Goal: Task Accomplishment & Management: Use online tool/utility

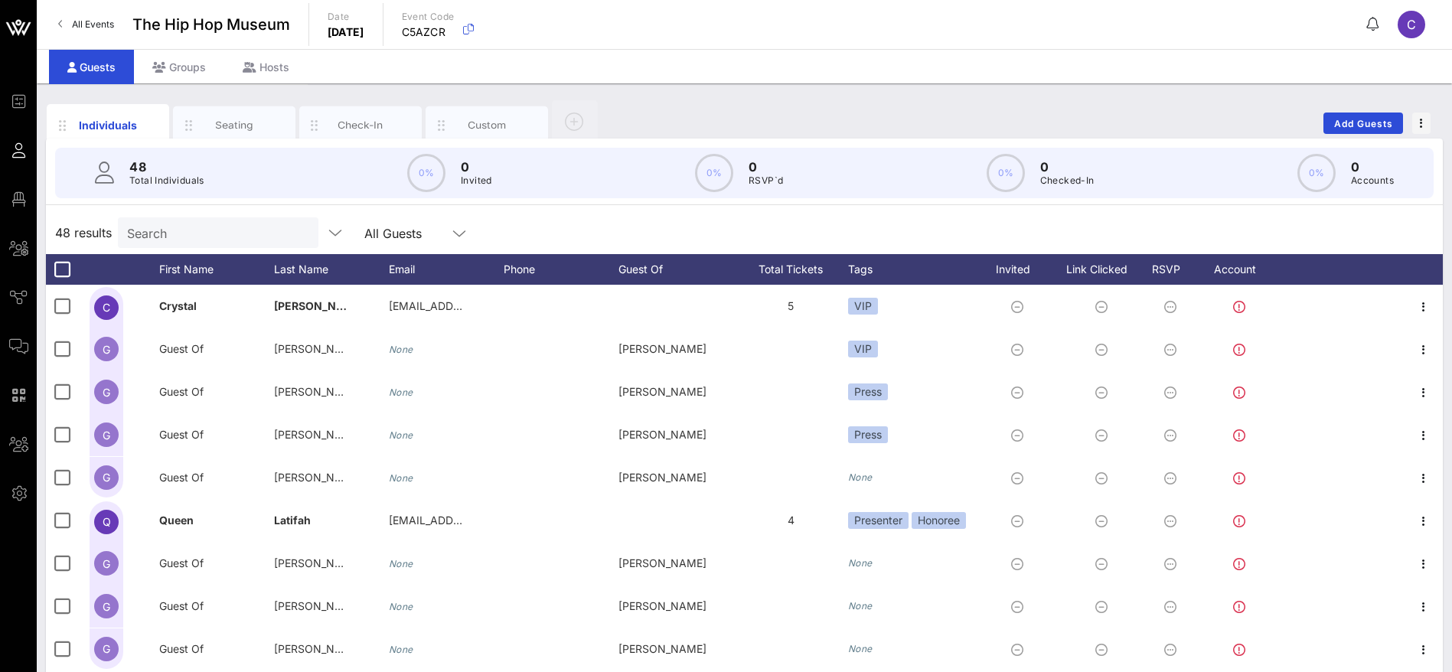
drag, startPoint x: 0, startPoint y: 0, endPoint x: 84, endPoint y: 27, distance: 88.3
click at [80, 24] on span "All Events" at bounding box center [93, 23] width 42 height 11
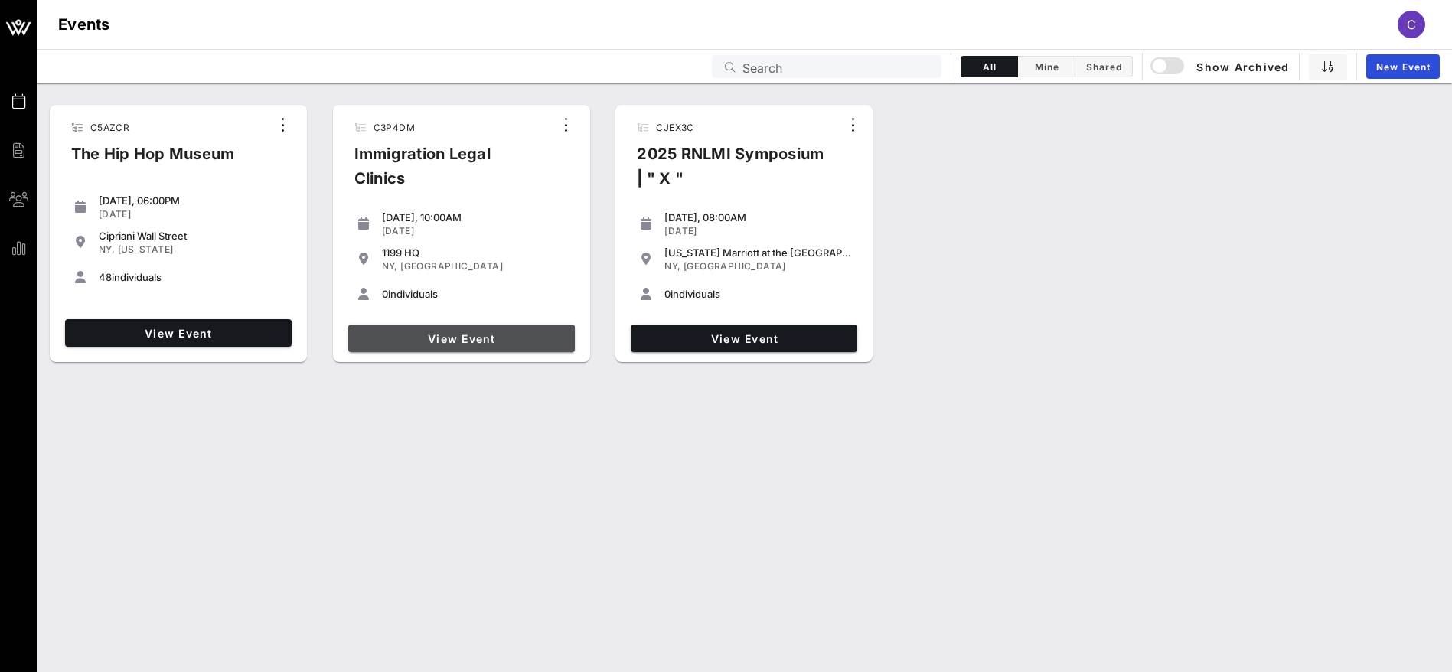
click at [489, 336] on span "View Event" at bounding box center [461, 338] width 214 height 13
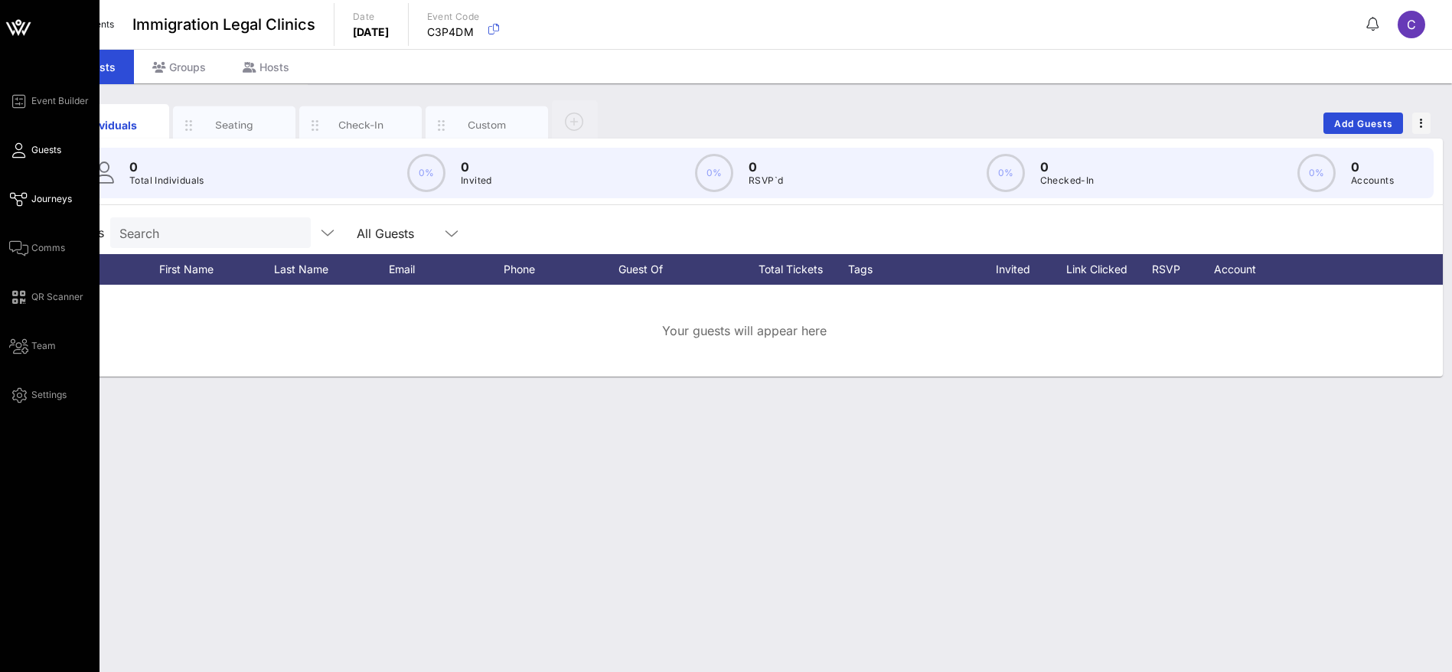
click at [34, 198] on span "Journeys" at bounding box center [51, 199] width 41 height 14
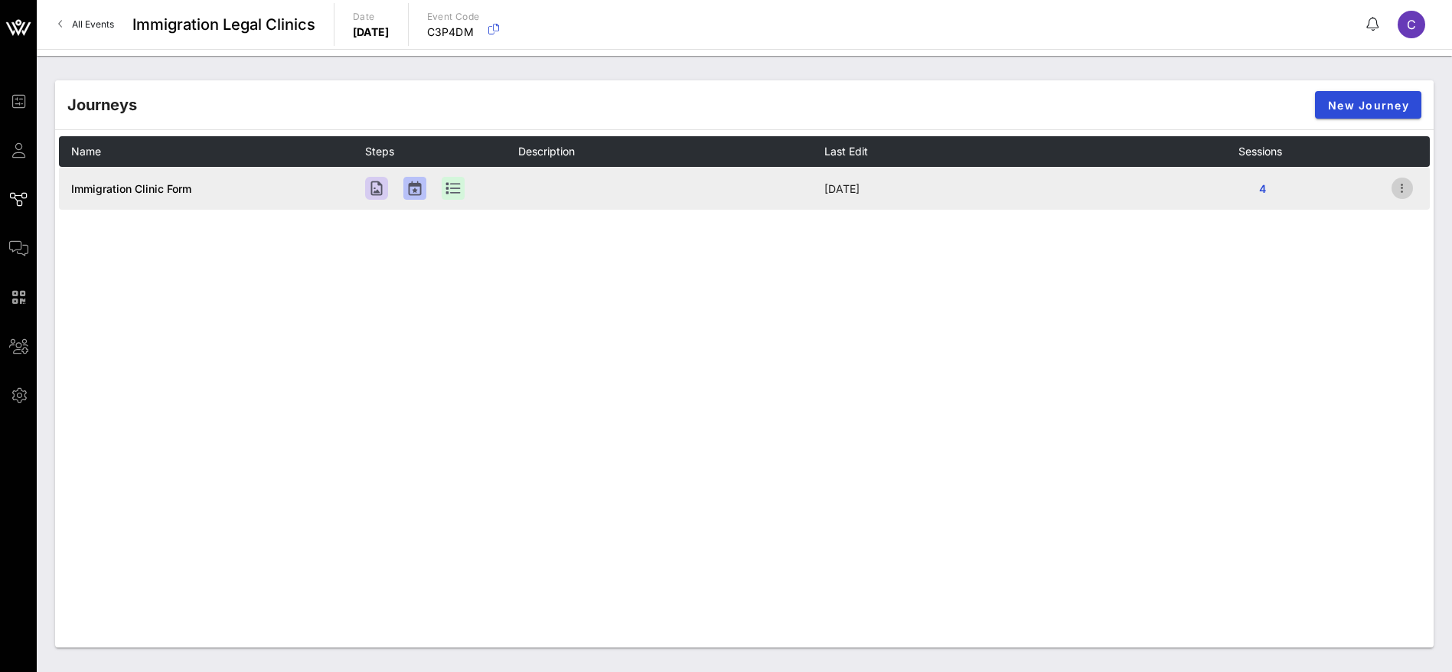
click at [1403, 188] on icon "button" at bounding box center [1402, 188] width 18 height 18
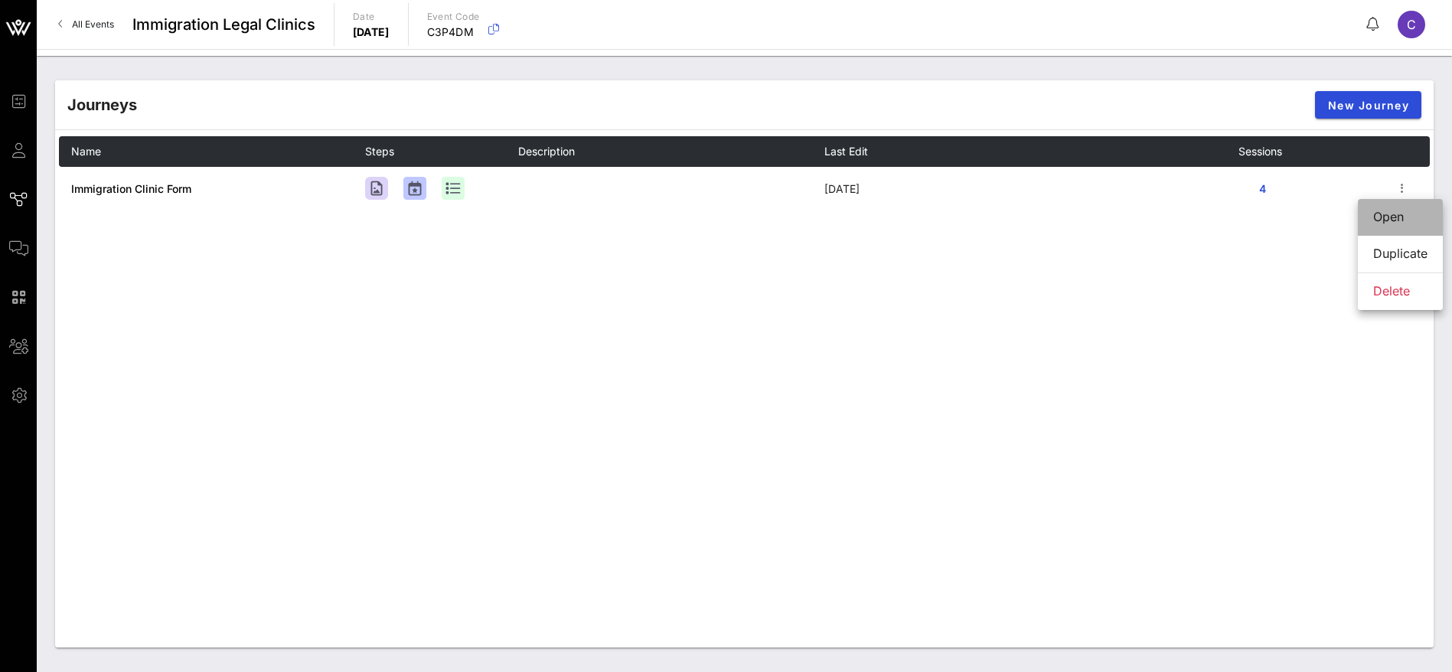
click at [1380, 216] on div "Open" at bounding box center [1400, 217] width 54 height 15
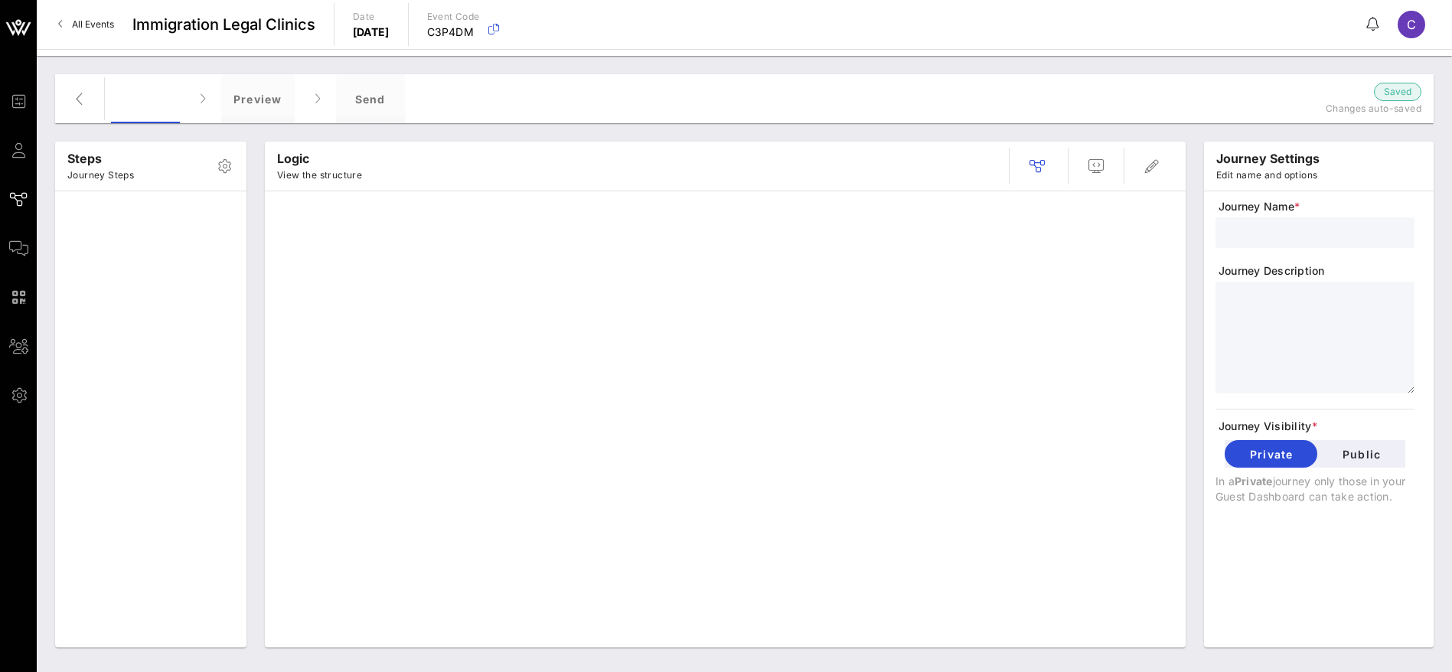
type input "Immigration Clinic Form"
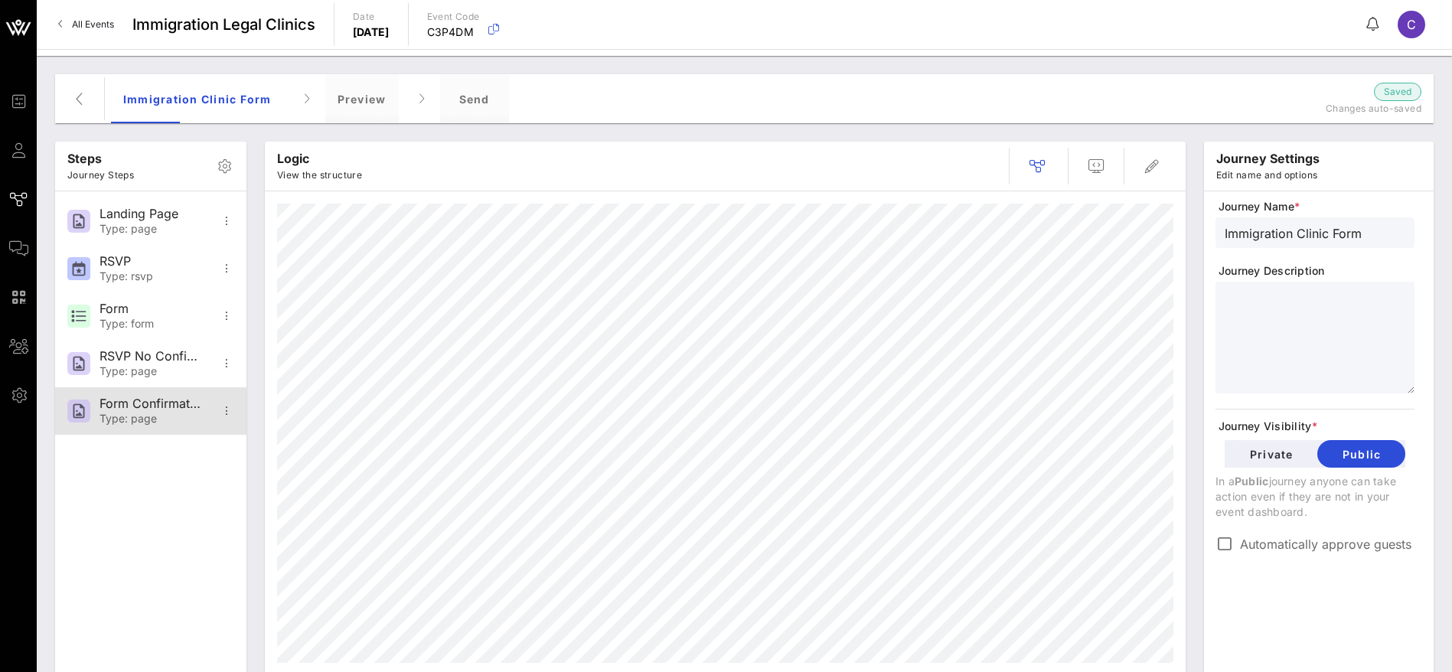
click at [161, 410] on div "Form Confirmation" at bounding box center [149, 403] width 101 height 15
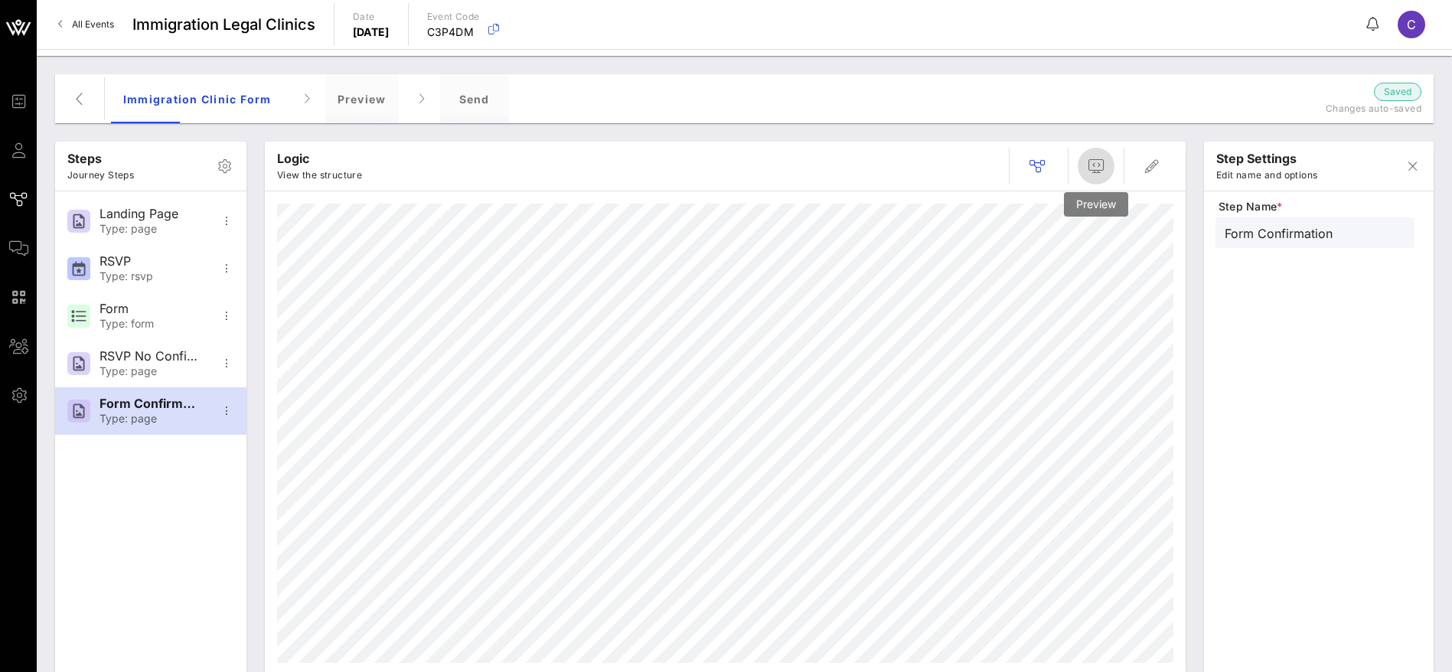
click at [1100, 168] on icon "button" at bounding box center [1096, 166] width 18 height 18
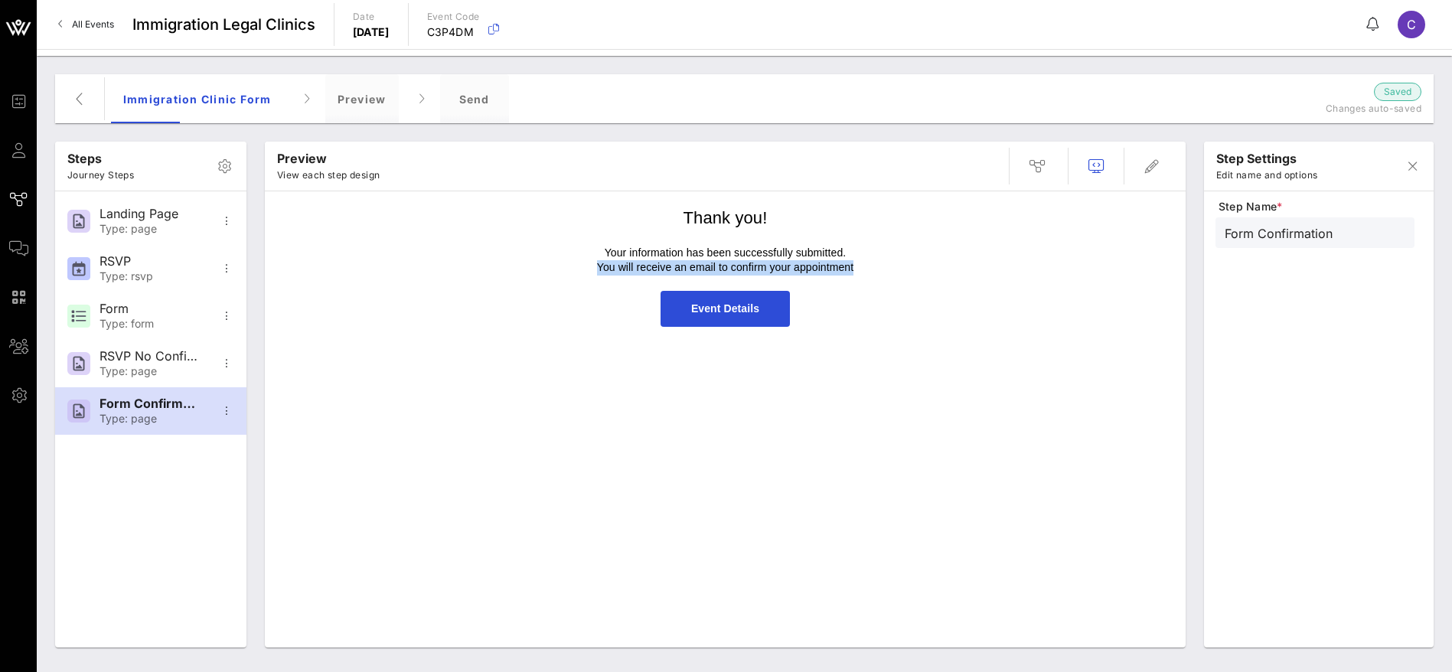
drag, startPoint x: 859, startPoint y: 262, endPoint x: 596, endPoint y: 265, distance: 262.5
click at [596, 265] on p "You will receive an email to confirm your appointment" at bounding box center [725, 267] width 444 height 15
copy p "You will receive an email to confirm your appointment"
drag, startPoint x: 807, startPoint y: 253, endPoint x: 606, endPoint y: 252, distance: 201.2
click at [606, 252] on p "Your information has been successfully submitted." at bounding box center [725, 253] width 444 height 15
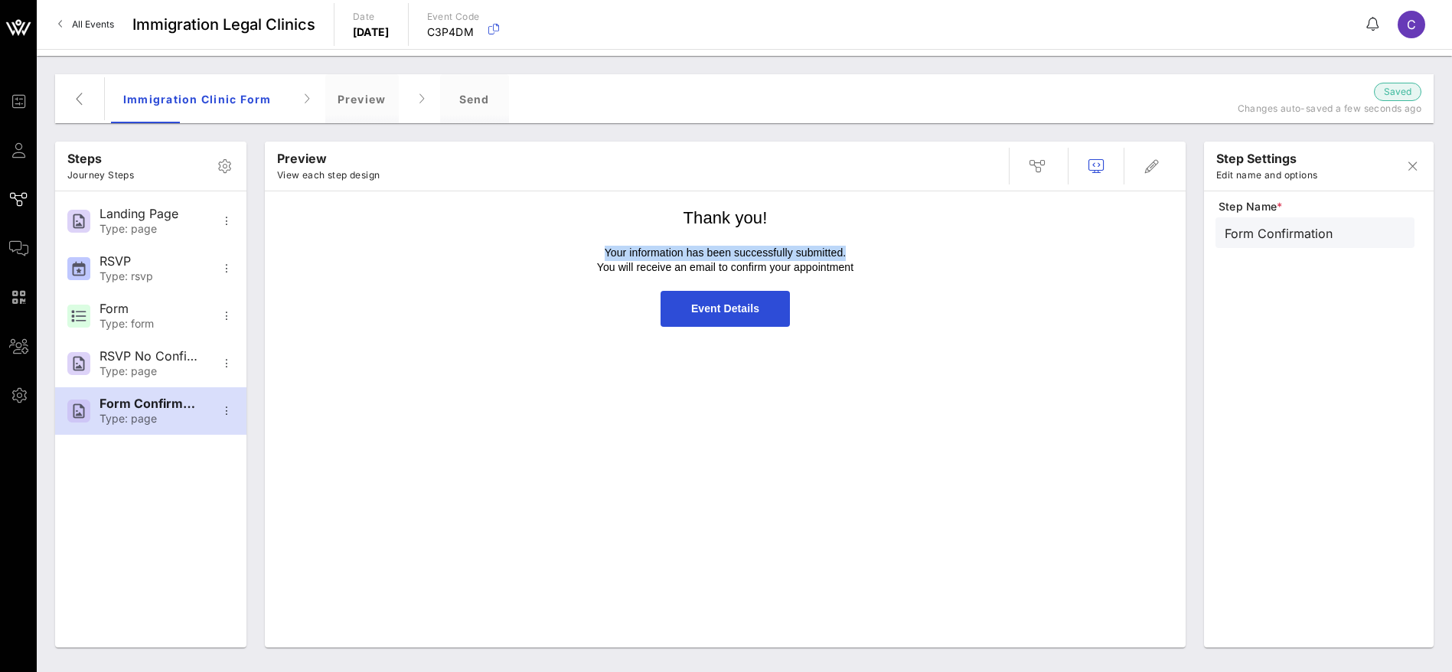
copy p "Your information has been successfully submitted."
click at [90, 27] on span "All Events" at bounding box center [93, 23] width 42 height 11
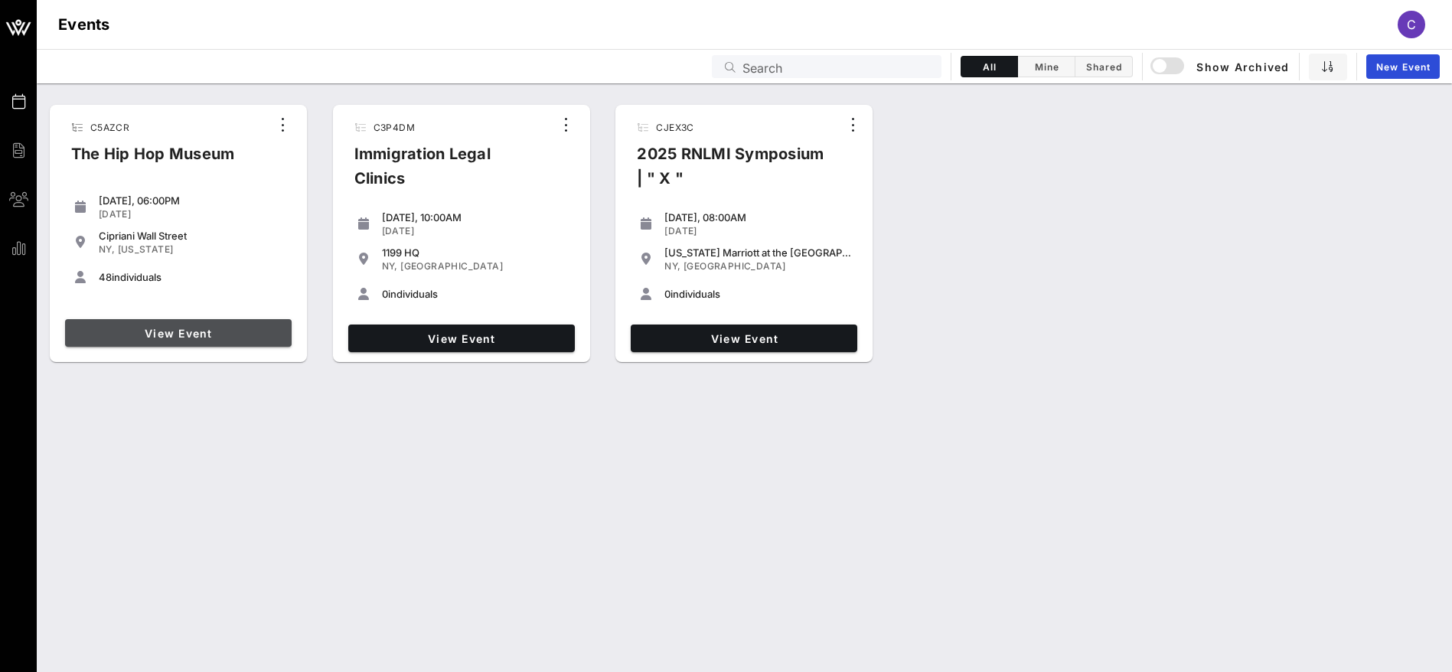
click at [220, 325] on link "View Event" at bounding box center [178, 333] width 226 height 28
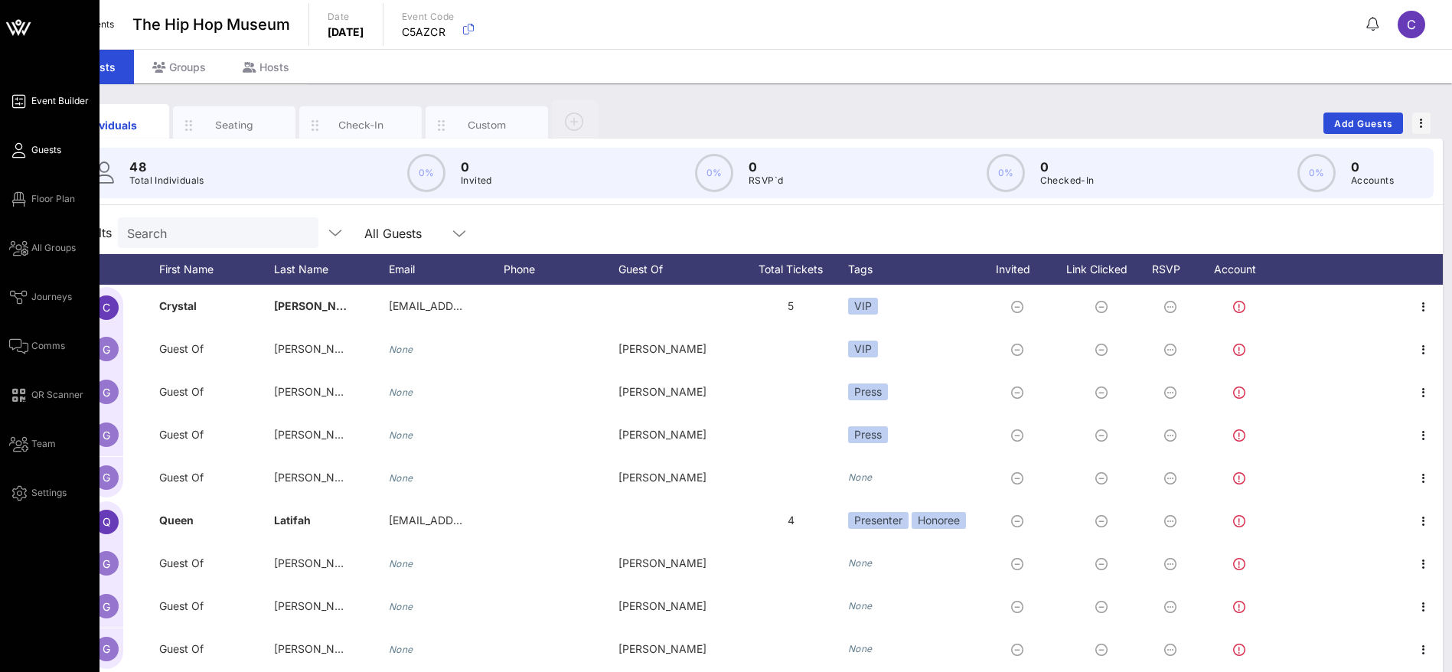
click at [29, 93] on link "Event Builder" at bounding box center [49, 101] width 80 height 18
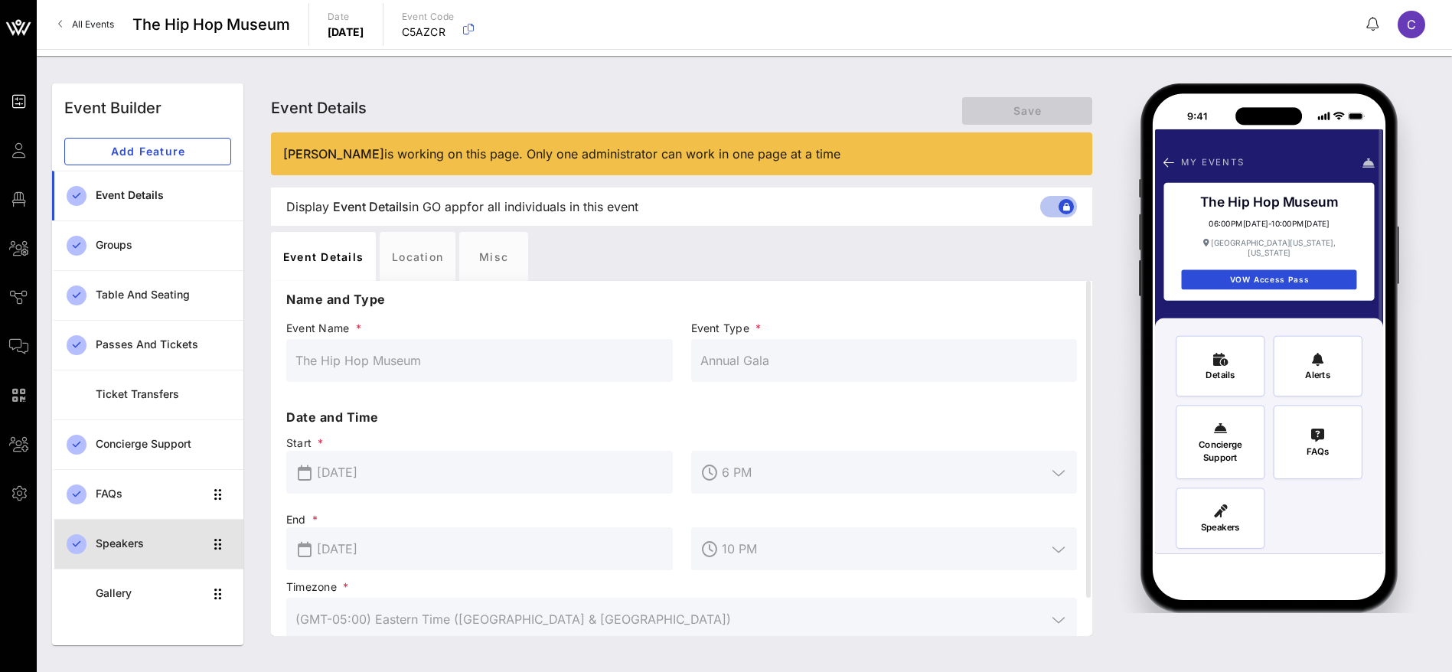
click at [134, 547] on div "Speakers" at bounding box center [150, 543] width 108 height 13
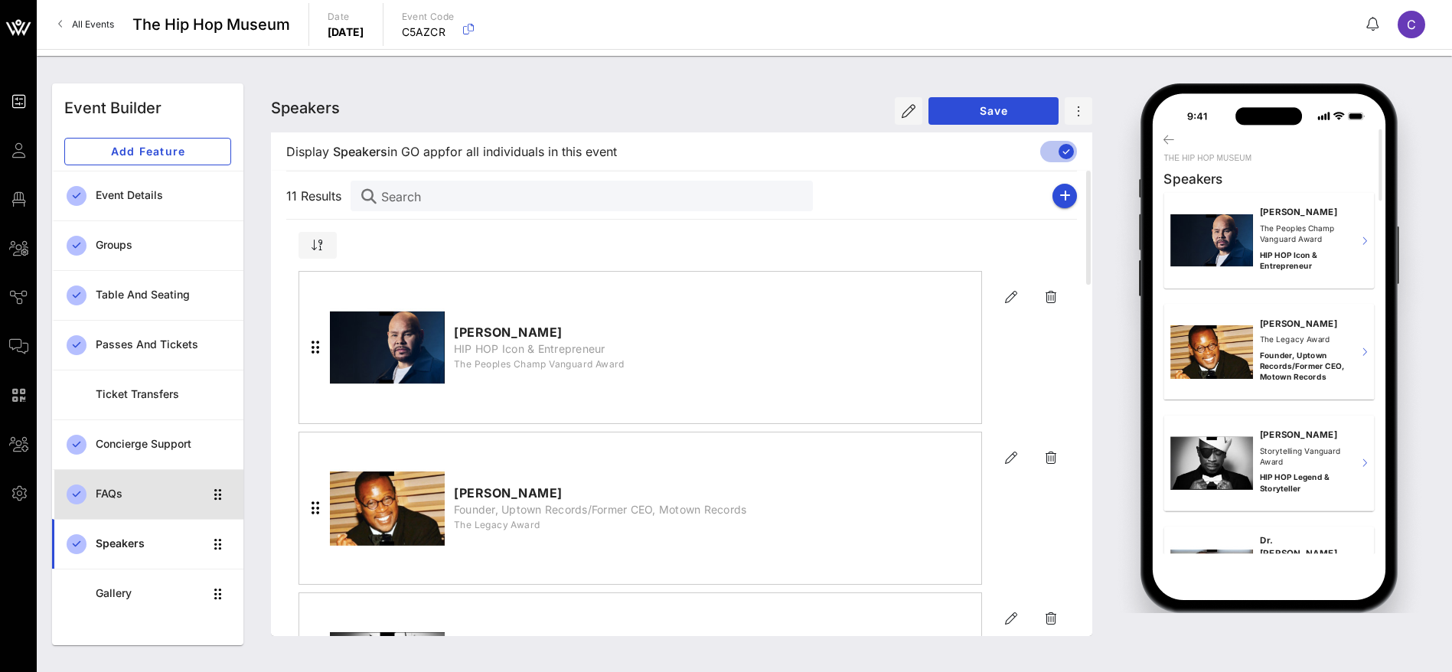
click at [121, 487] on div "FAQs" at bounding box center [150, 493] width 108 height 13
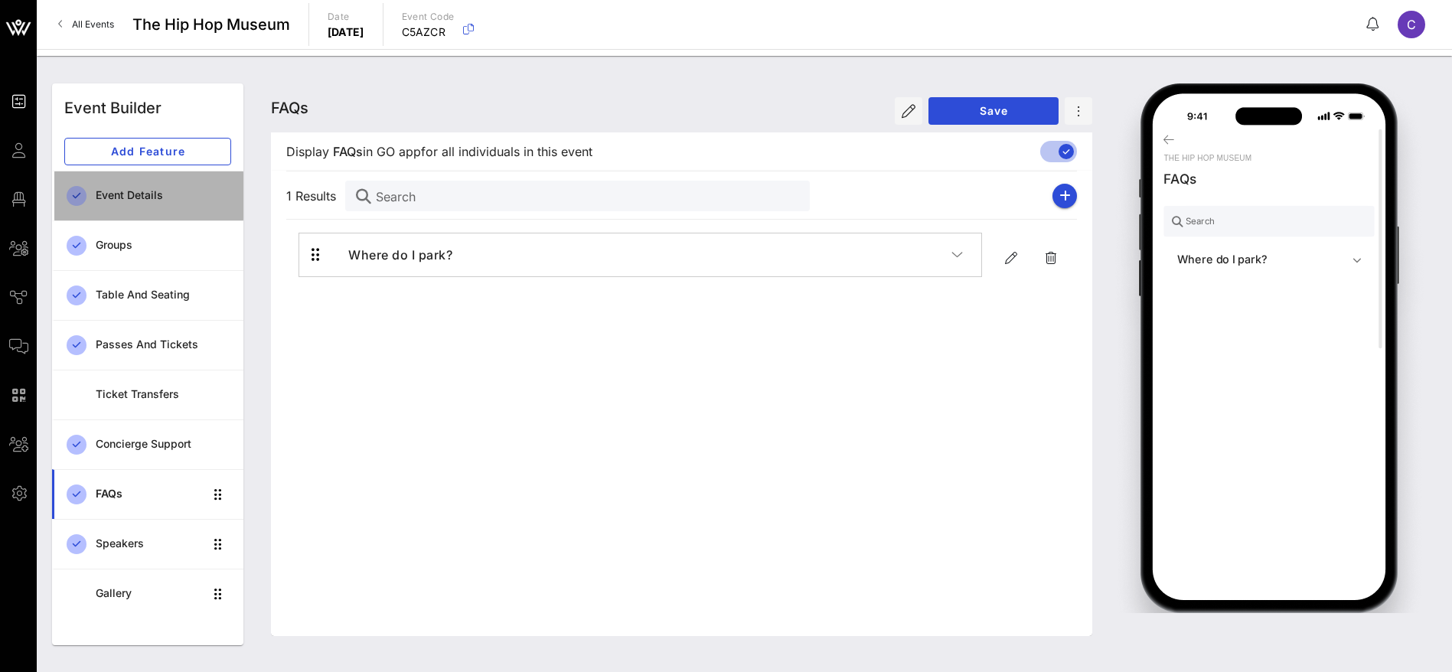
click at [117, 181] on div "Event Details" at bounding box center [163, 195] width 135 height 31
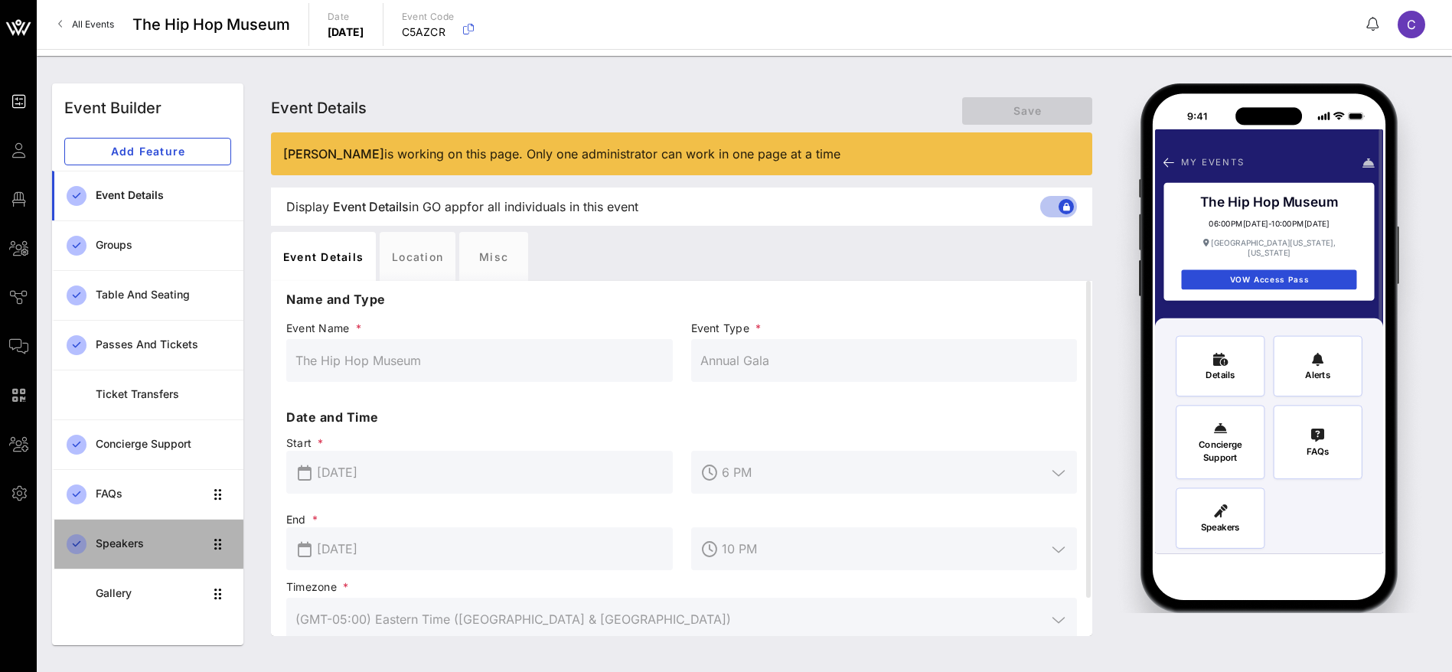
click at [122, 537] on div "Speakers" at bounding box center [150, 543] width 108 height 13
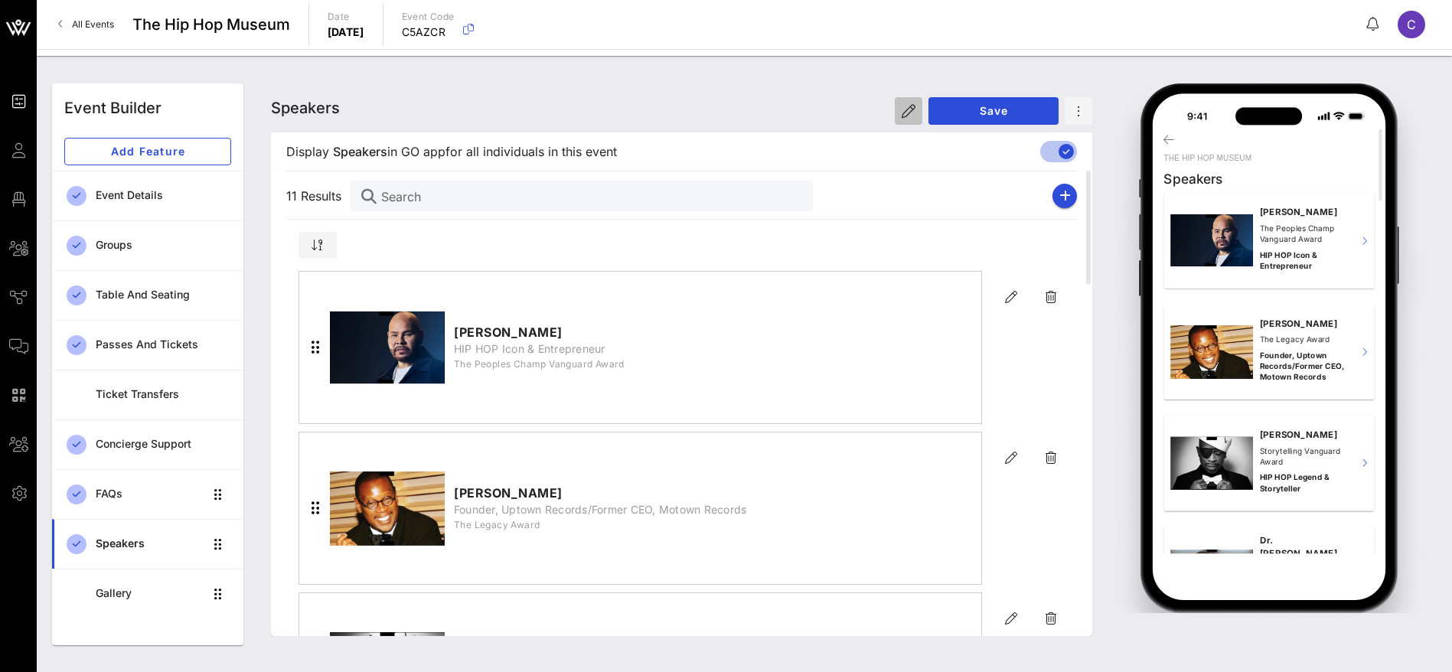
click at [904, 112] on icon "button" at bounding box center [908, 111] width 14 height 14
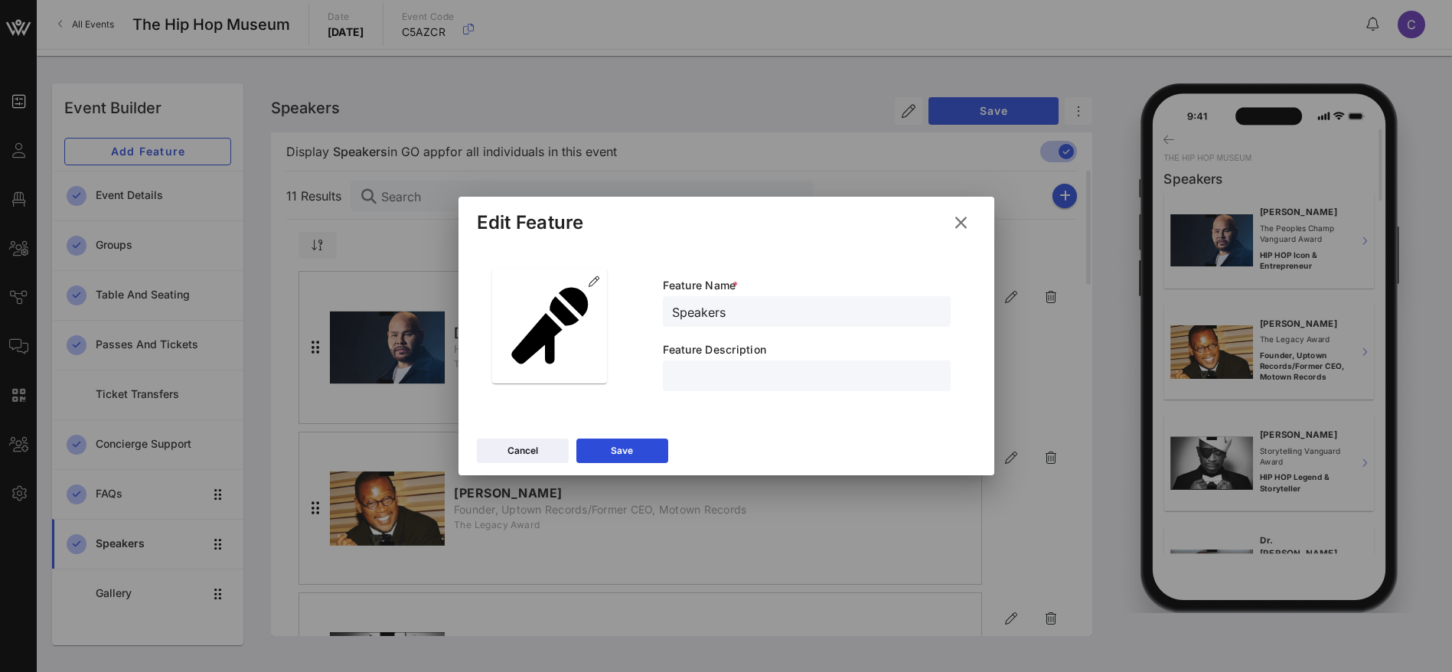
drag, startPoint x: 650, startPoint y: 321, endPoint x: 591, endPoint y: 324, distance: 59.0
click at [591, 324] on div "Feature Name * Speakers Feature Description" at bounding box center [726, 334] width 487 height 150
type input "2025 Gala Honorees"
click at [613, 444] on div "Save" at bounding box center [622, 450] width 22 height 15
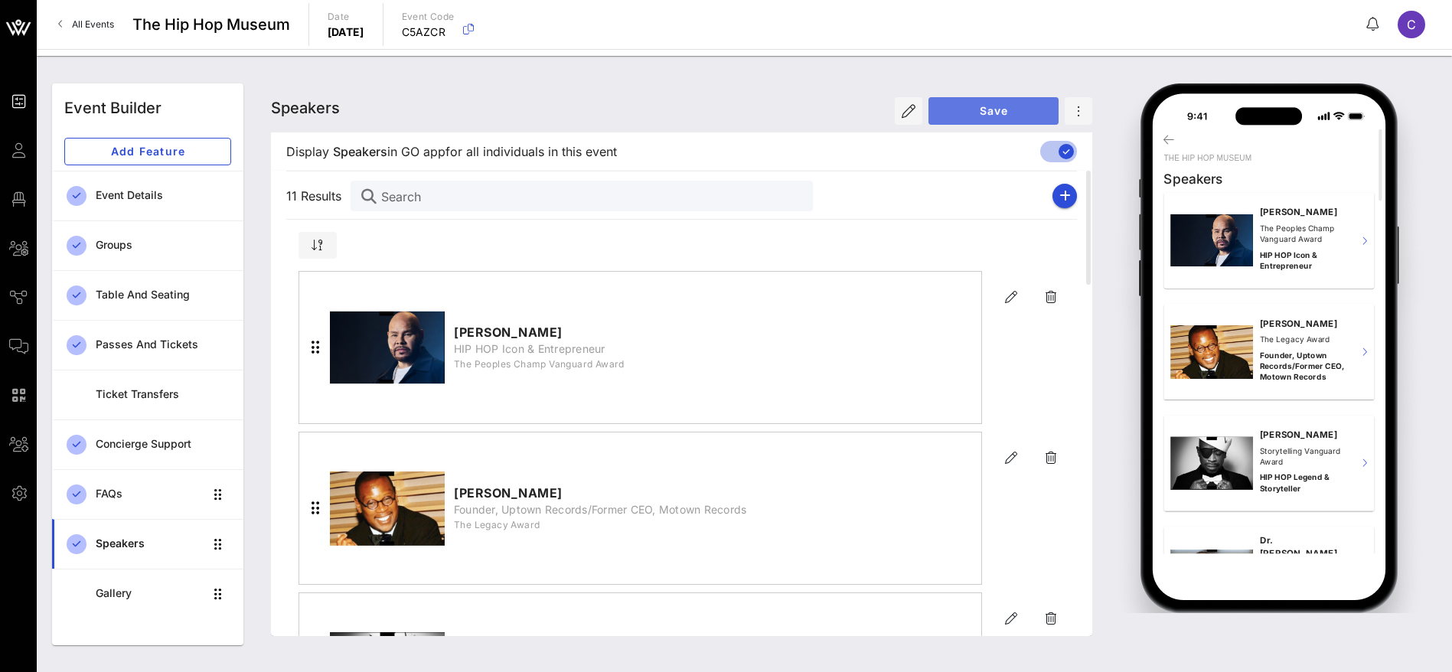
click at [1011, 112] on span "Save" at bounding box center [993, 110] width 106 height 13
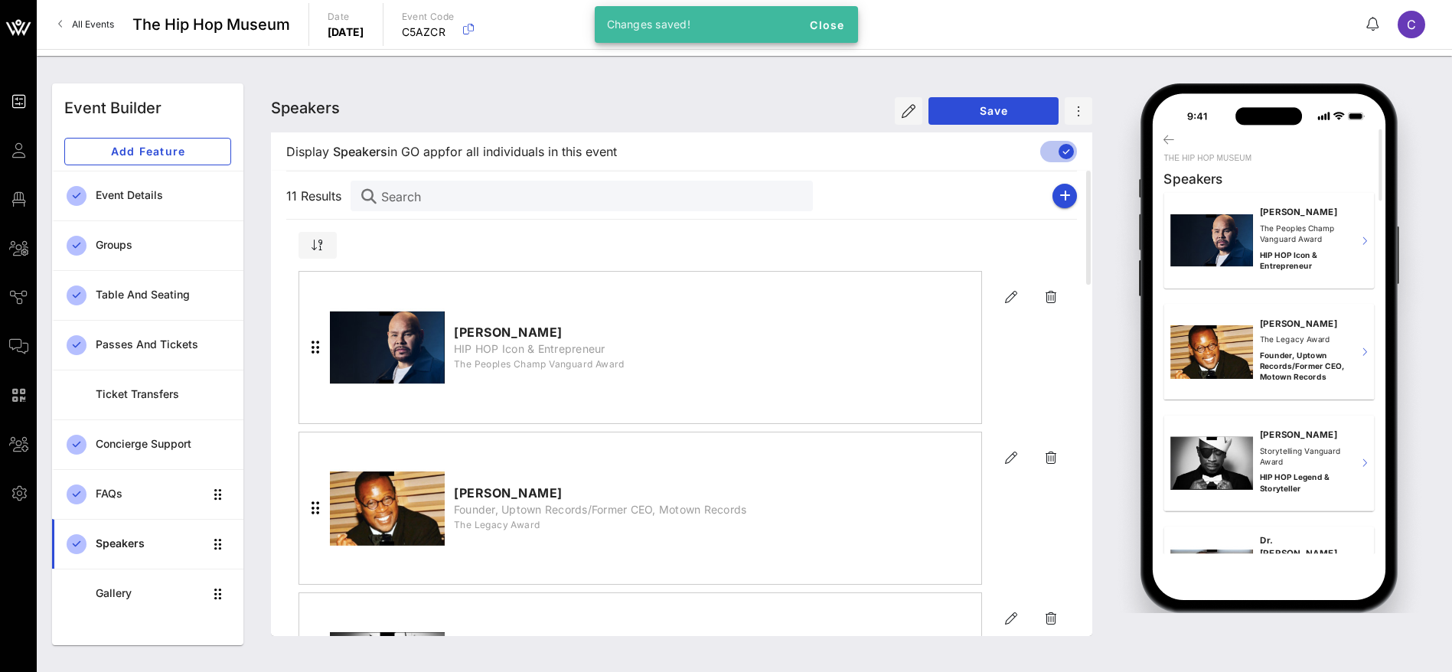
click at [721, 110] on div "Speakers Speakers Speakers Save" at bounding box center [681, 107] width 821 height 49
click at [1080, 107] on icon "button" at bounding box center [1079, 111] width 4 height 14
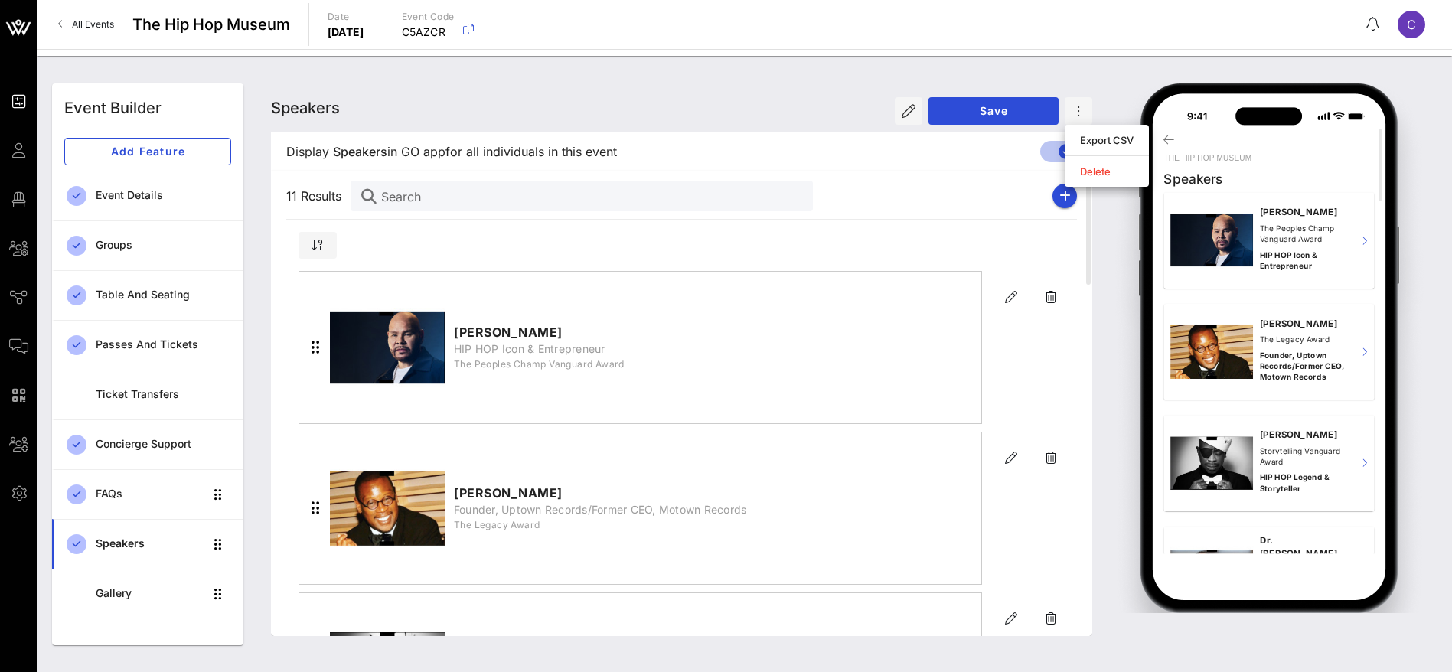
click at [739, 108] on div "Speakers Speakers Speakers Save" at bounding box center [681, 107] width 821 height 49
click at [624, 115] on div "Speakers Speakers Speakers Save" at bounding box center [681, 107] width 821 height 49
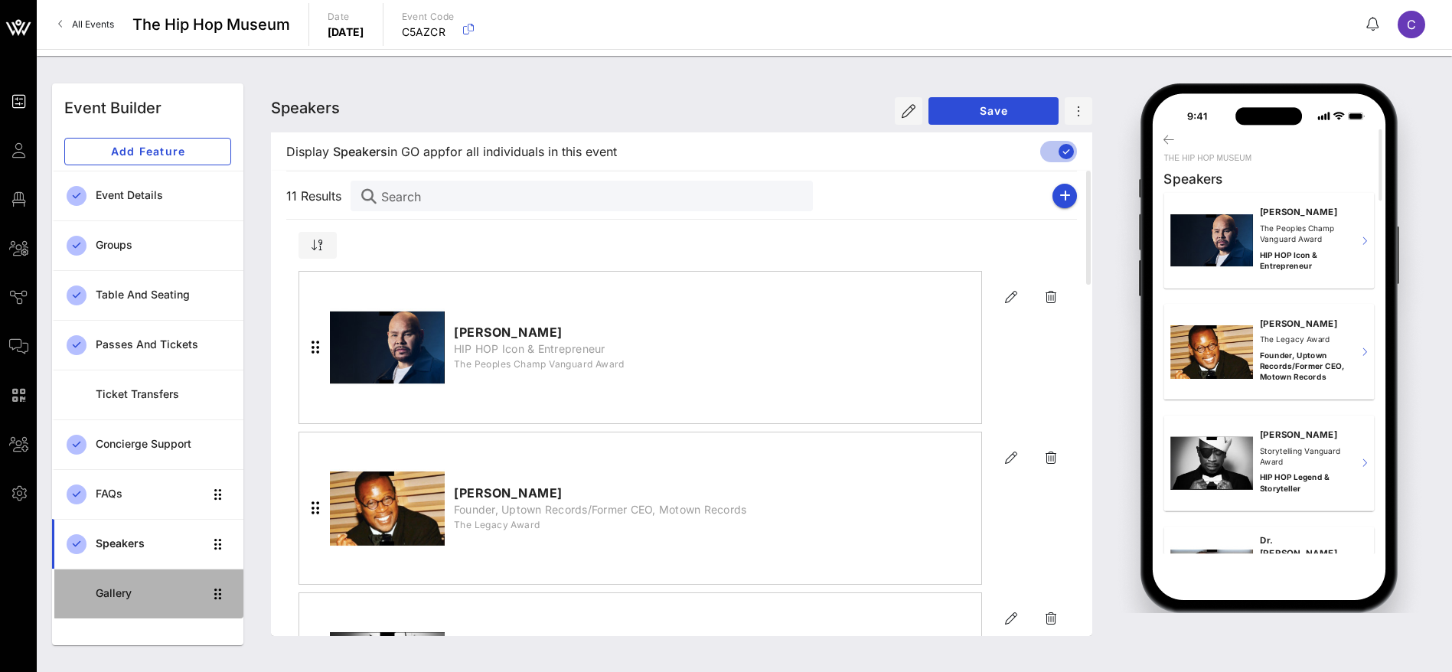
click at [137, 600] on div "Gallery" at bounding box center [150, 593] width 108 height 31
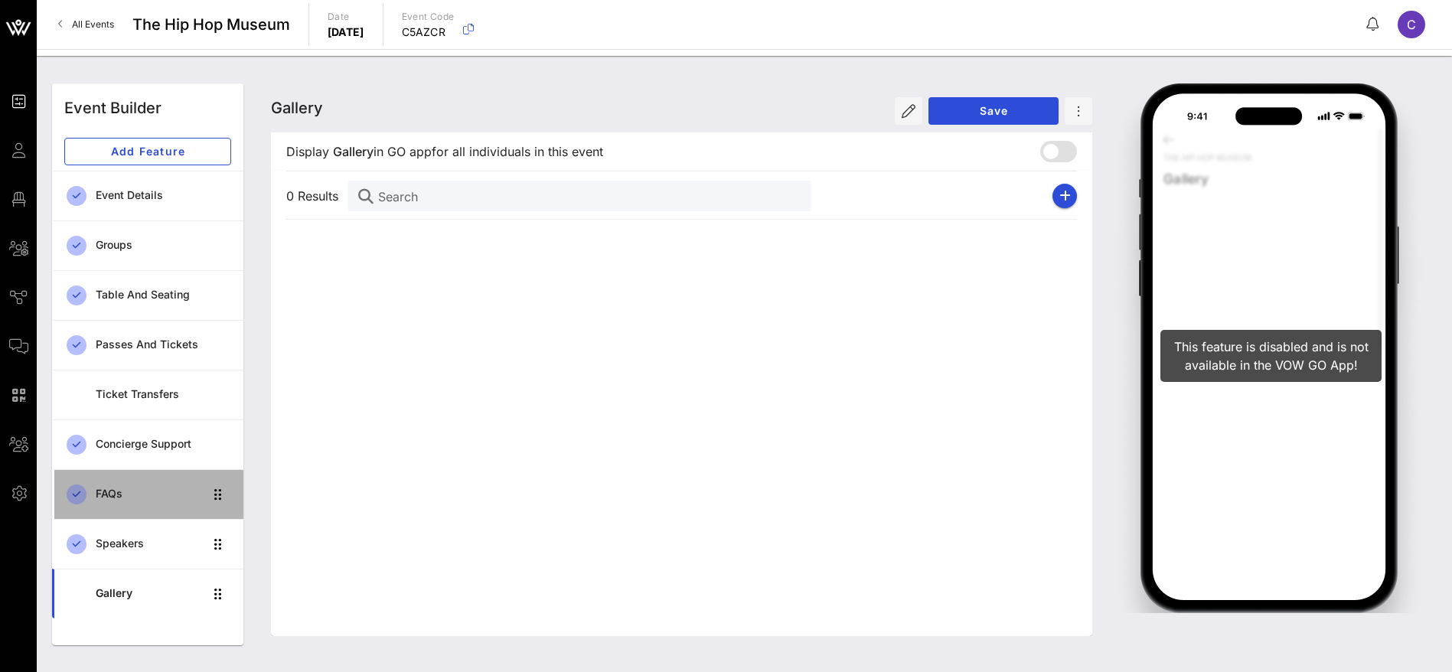
click at [119, 475] on link "FAQs" at bounding box center [147, 494] width 191 height 50
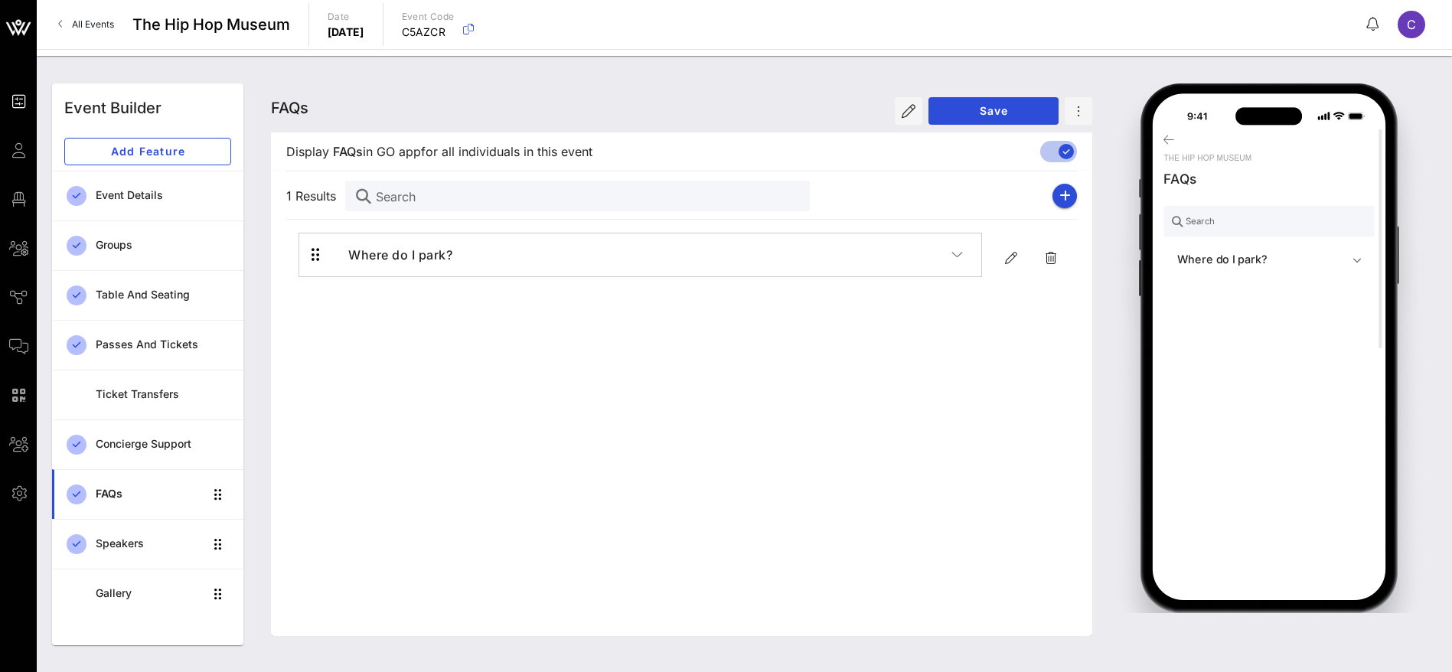
click at [498, 90] on div "FAQs FAQs FAQs Save" at bounding box center [681, 107] width 821 height 49
